Goal: Task Accomplishment & Management: Complete application form

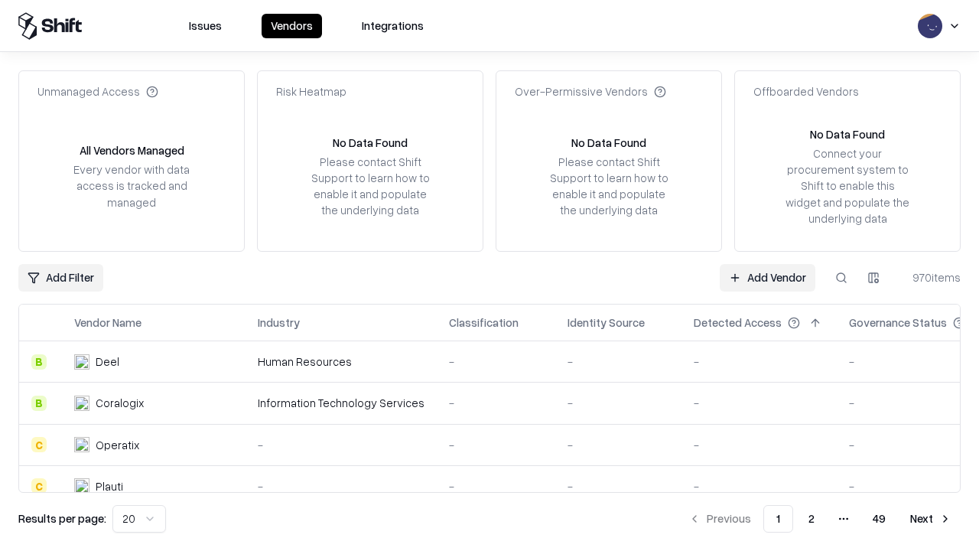
click at [767, 277] on link "Add Vendor" at bounding box center [767, 278] width 96 height 28
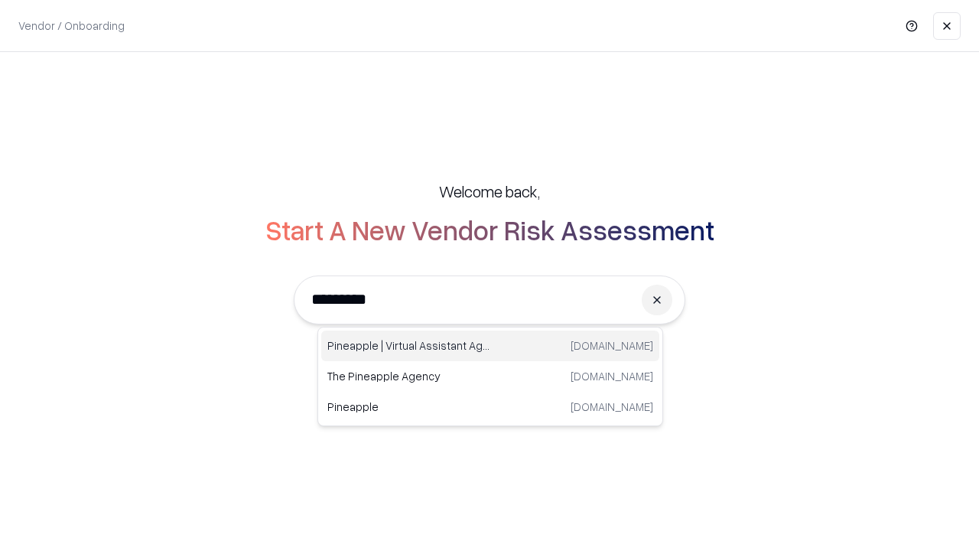
click at [490, 346] on div "Pineapple | Virtual Assistant Agency [DOMAIN_NAME]" at bounding box center [490, 345] width 338 height 31
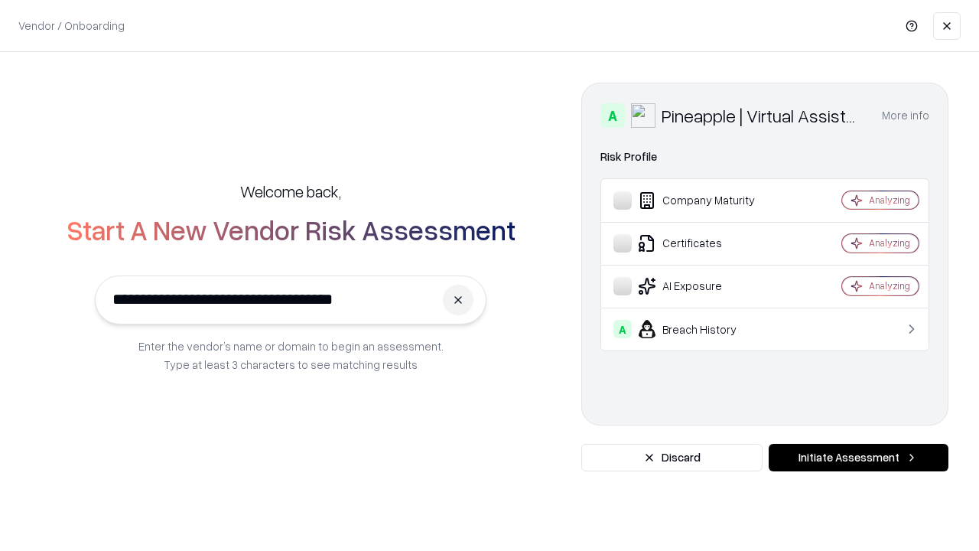
type input "**********"
click at [858, 457] on button "Initiate Assessment" at bounding box center [858, 457] width 180 height 28
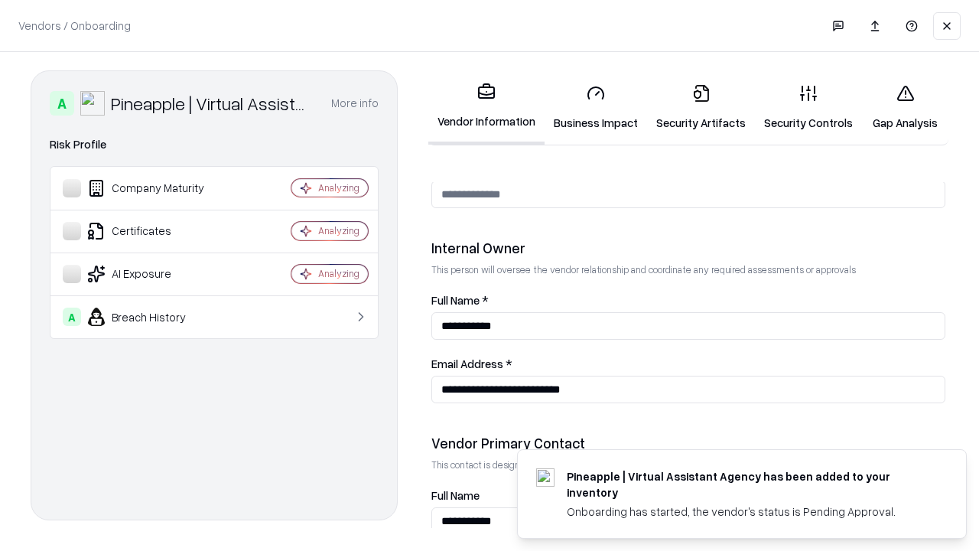
scroll to position [792, 0]
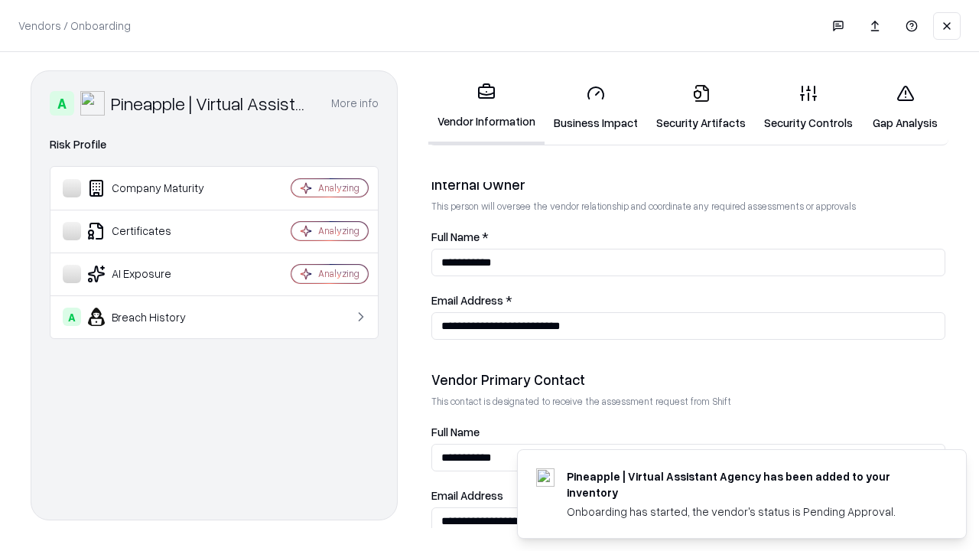
click at [596, 107] on link "Business Impact" at bounding box center [595, 107] width 102 height 71
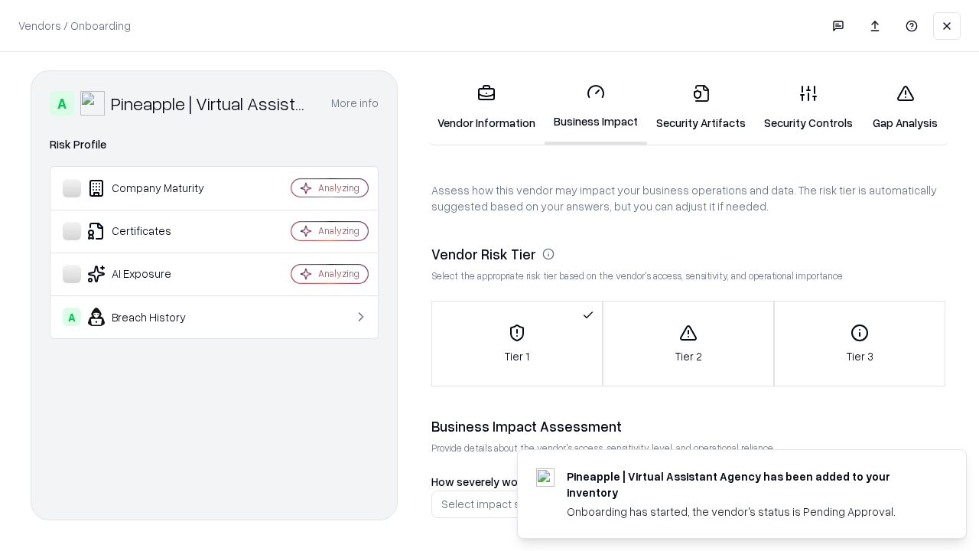
click at [905, 107] on link "Gap Analysis" at bounding box center [905, 107] width 86 height 71
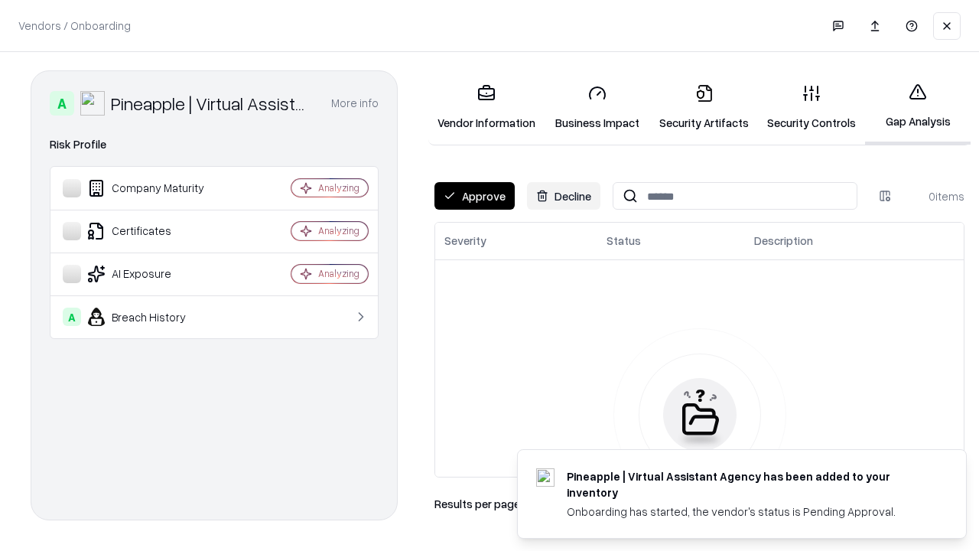
click at [474, 196] on button "Approve" at bounding box center [474, 196] width 80 height 28
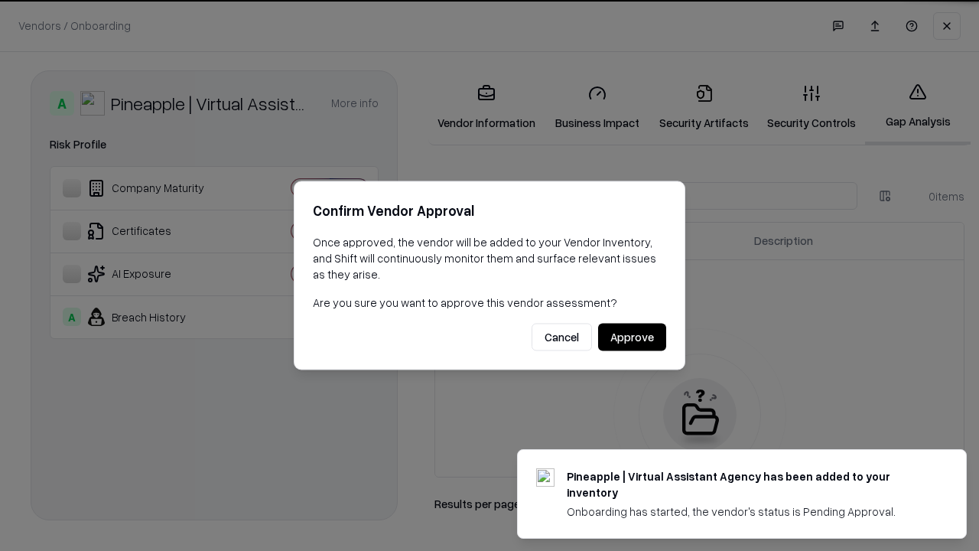
click at [632, 336] on button "Approve" at bounding box center [632, 337] width 68 height 28
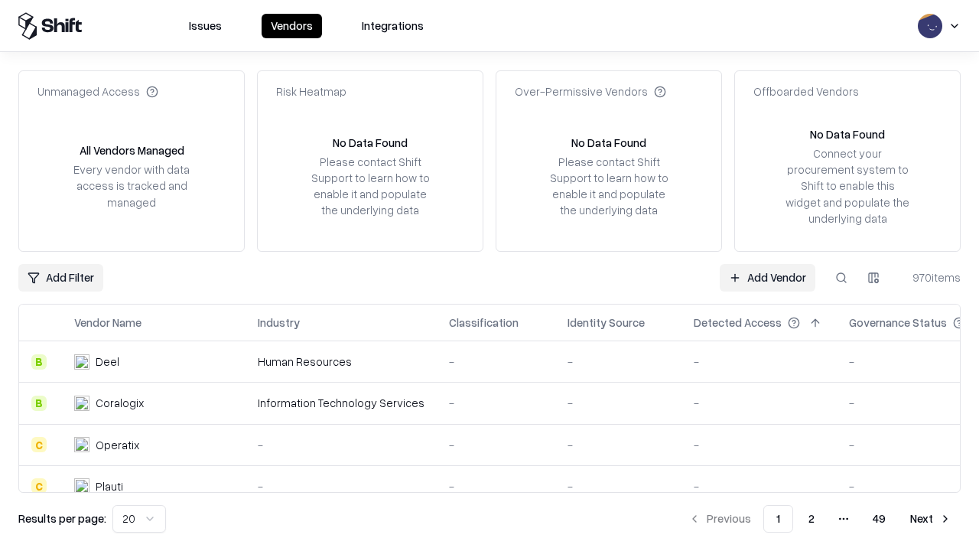
type input "**********"
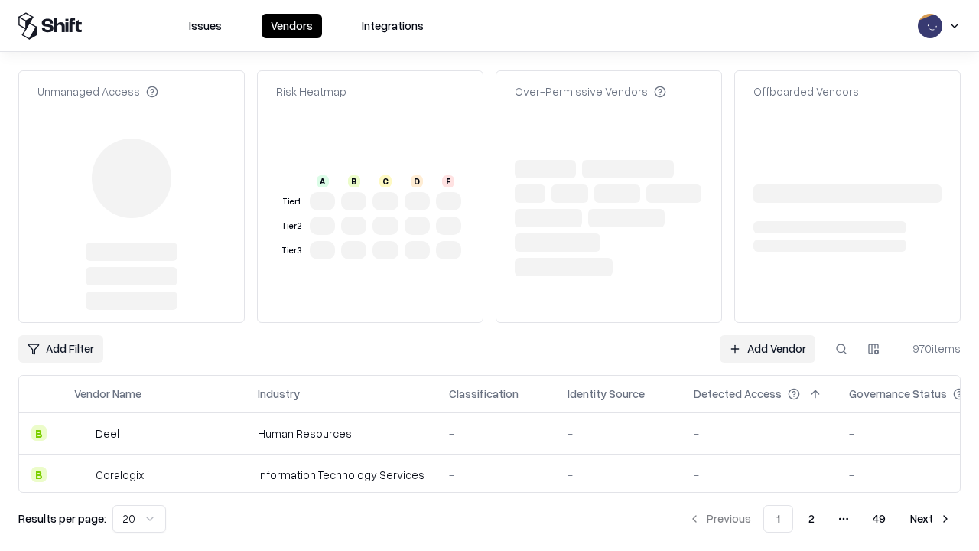
click at [767, 335] on link "Add Vendor" at bounding box center [767, 349] width 96 height 28
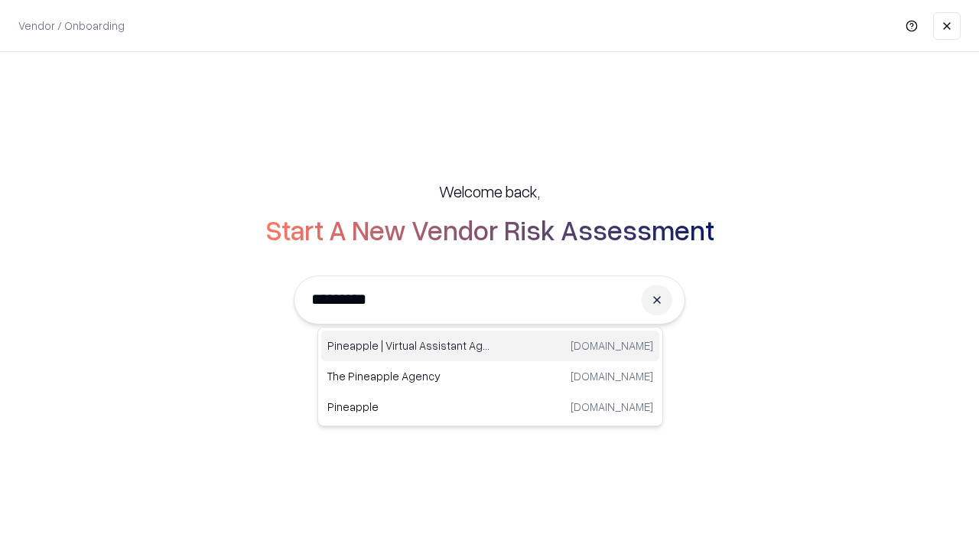
click at [490, 346] on div "Pineapple | Virtual Assistant Agency [DOMAIN_NAME]" at bounding box center [490, 345] width 338 height 31
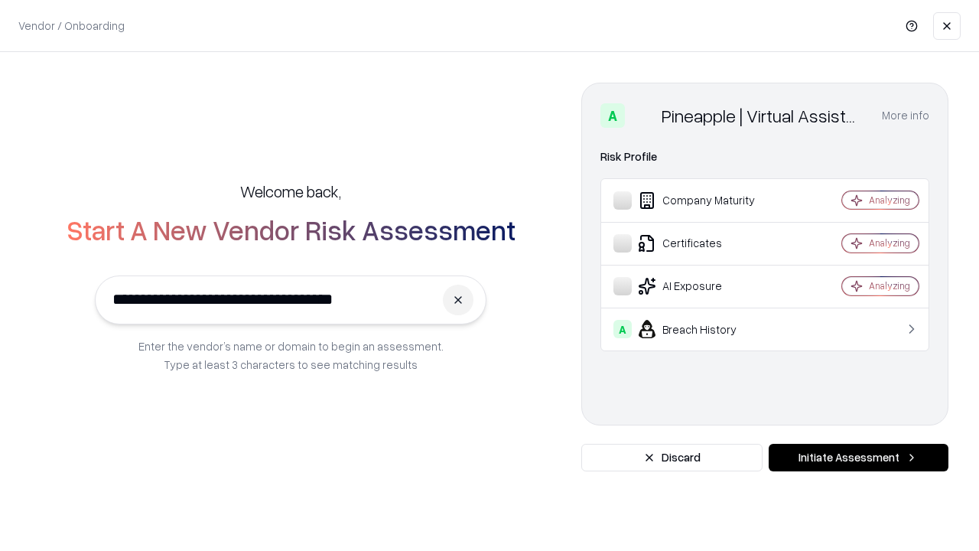
type input "**********"
click at [858, 457] on button "Initiate Assessment" at bounding box center [858, 457] width 180 height 28
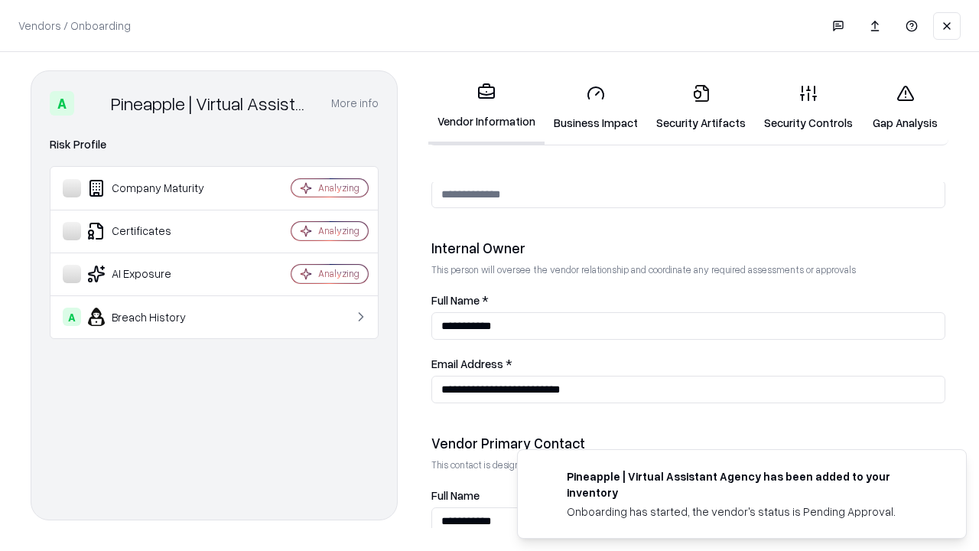
scroll to position [792, 0]
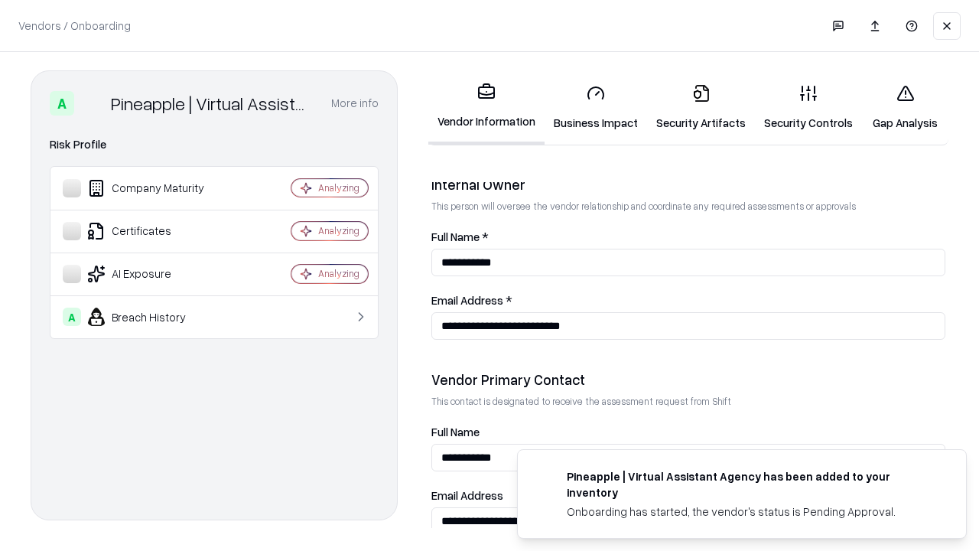
click at [905, 107] on link "Gap Analysis" at bounding box center [905, 107] width 86 height 71
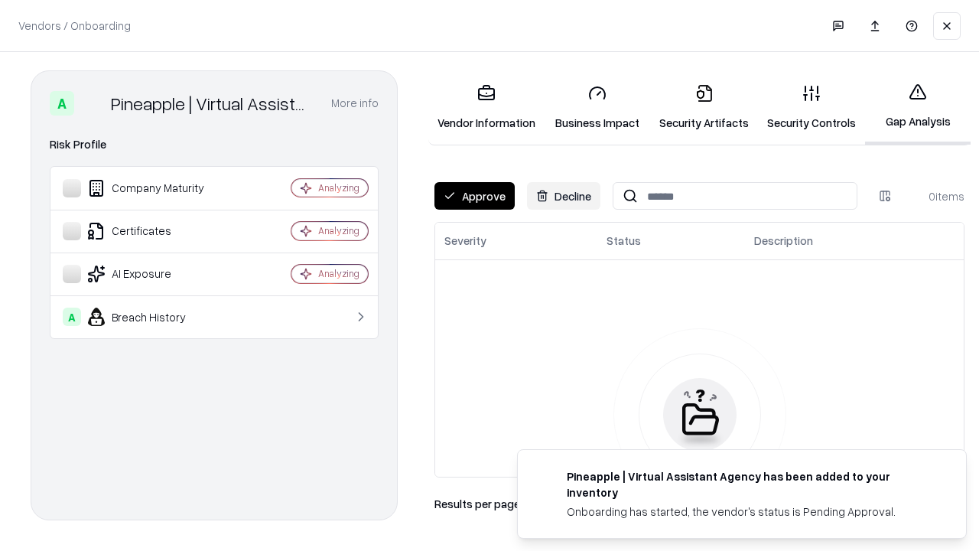
click at [474, 196] on button "Approve" at bounding box center [474, 196] width 80 height 28
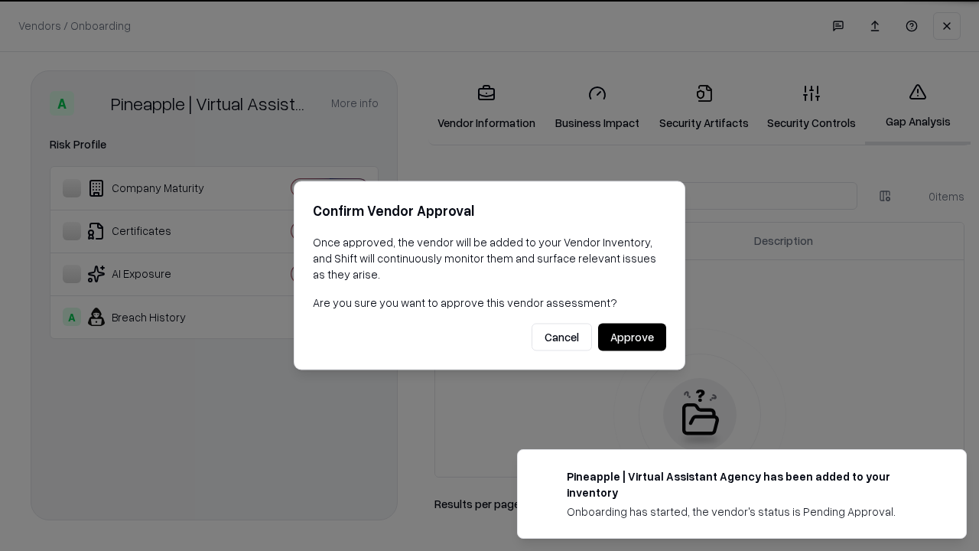
click at [632, 336] on button "Approve" at bounding box center [632, 337] width 68 height 28
